Goal: Find specific page/section: Find specific page/section

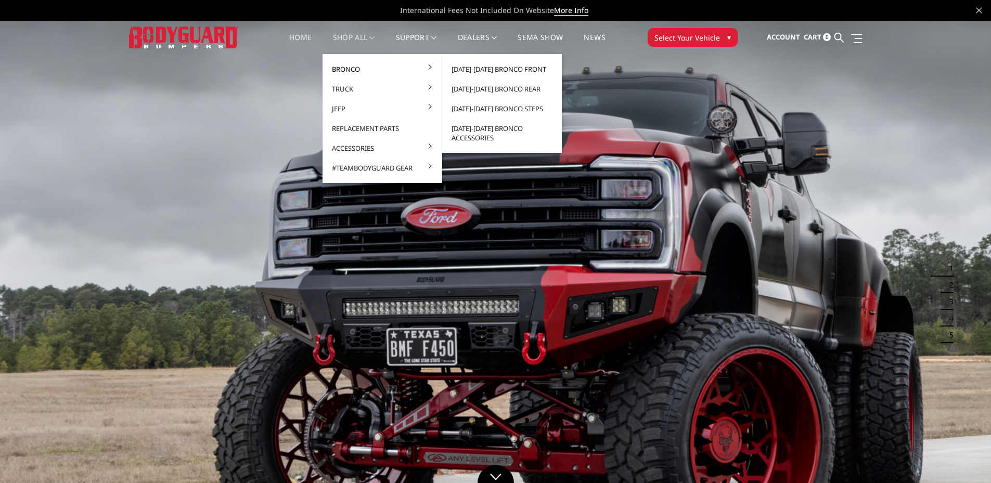
click at [372, 71] on link "Bronco" at bounding box center [382, 69] width 111 height 20
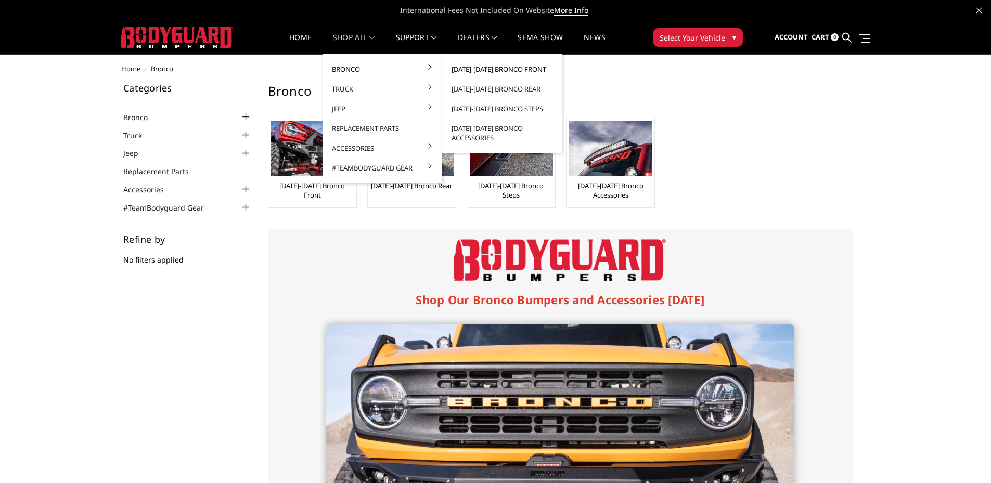
click at [490, 69] on link "[DATE]-[DATE] Bronco Front" at bounding box center [501, 69] width 111 height 20
